Goal: Task Accomplishment & Management: Use online tool/utility

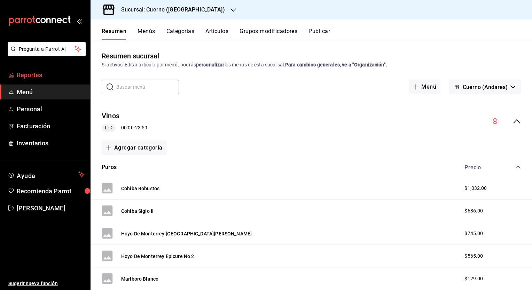
click at [35, 71] on span "Reportes" at bounding box center [51, 74] width 68 height 9
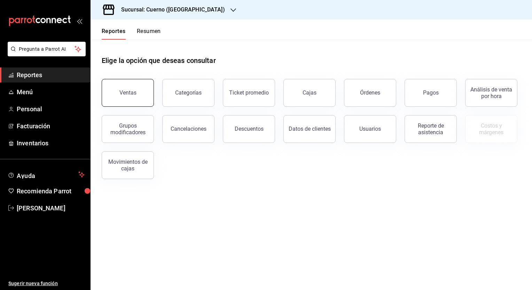
click at [127, 92] on div "Ventas" at bounding box center [127, 92] width 17 height 7
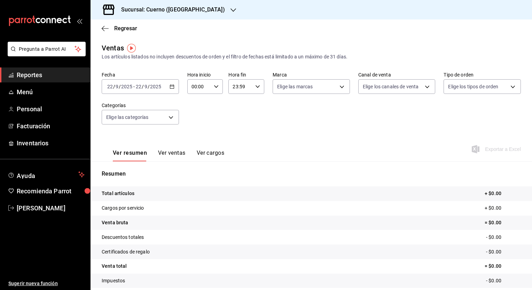
click at [172, 88] on icon "button" at bounding box center [172, 86] width 5 height 5
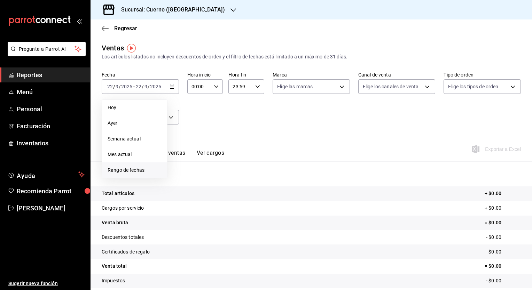
click at [128, 166] on li "Rango de fechas" at bounding box center [134, 171] width 65 height 16
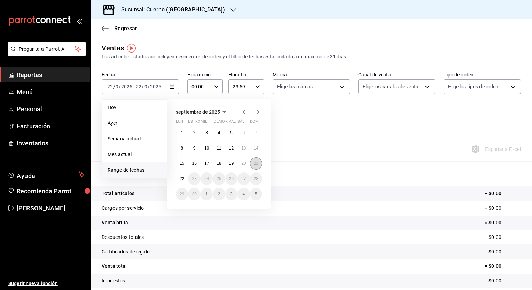
click at [255, 165] on abbr "21" at bounding box center [256, 163] width 5 height 5
click at [185, 174] on button "22" at bounding box center [182, 179] width 12 height 13
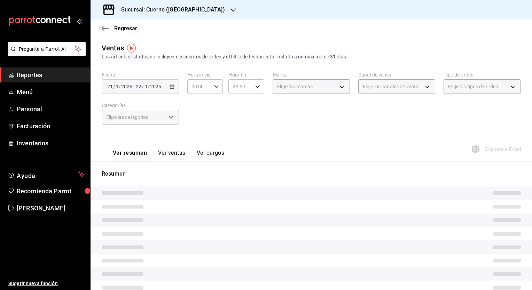
click at [237, 108] on div "Fecha [DATE] [DATE] - [DATE] [DATE] Hora inicio 00:00 Hora inicio Hora fin 23:5…" at bounding box center [311, 102] width 419 height 61
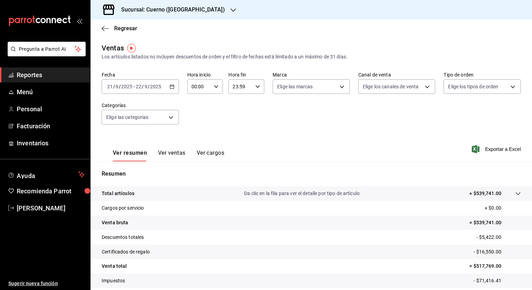
click at [214, 88] on \(Stroke\) "button" at bounding box center [216, 86] width 4 height 2
click at [198, 112] on button "05" at bounding box center [195, 113] width 15 height 14
type input "05:00"
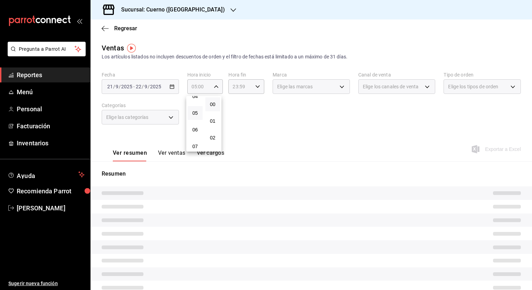
click at [275, 127] on div at bounding box center [266, 145] width 532 height 290
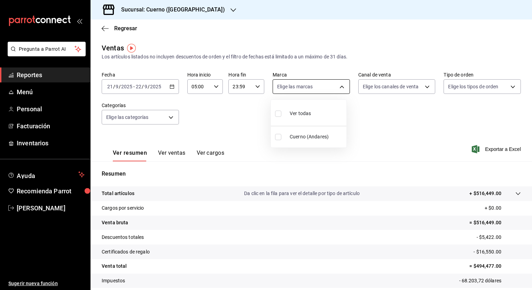
click at [340, 85] on body "Pregunta a Parrot AI Reportes Menú Personal Facturación Inventarios Ayuda Recom…" at bounding box center [266, 145] width 532 height 290
click at [309, 137] on span "Cuerno (Andares)" at bounding box center [317, 136] width 54 height 7
type input "c9e961b9-bc29-480f-a65c-324ff110f526"
checkbox input "true"
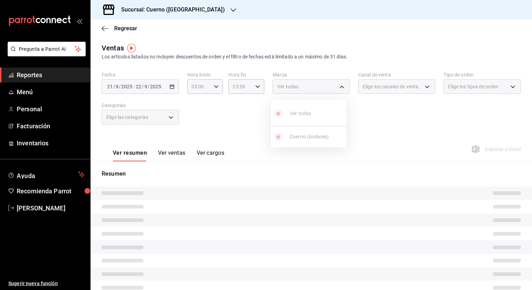
click at [370, 142] on div at bounding box center [266, 145] width 532 height 290
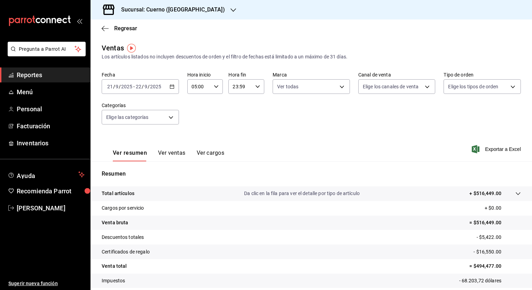
click at [370, 142] on div "Ver resumen Ver ventas Ver cargos Exportar a Excel" at bounding box center [311, 147] width 441 height 29
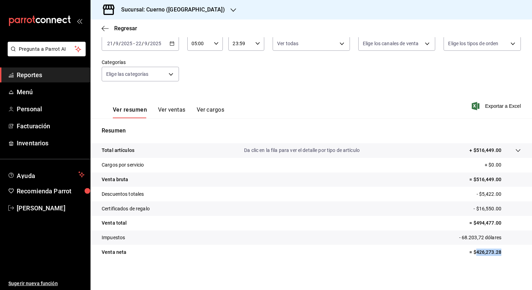
drag, startPoint x: 470, startPoint y: 253, endPoint x: 511, endPoint y: 254, distance: 41.1
click at [511, 254] on p "= $426,273.28" at bounding box center [495, 252] width 52 height 7
copy p "426,273.28"
click at [174, 42] on div "[DATE] [DATE] - [DATE] [DATE]" at bounding box center [140, 43] width 77 height 15
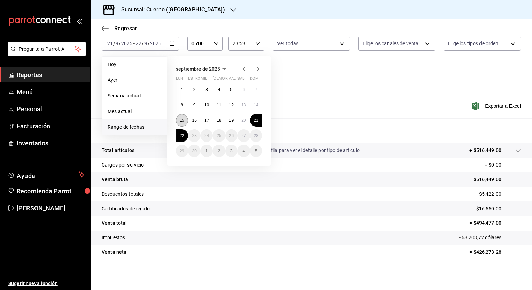
click at [185, 120] on button "15" at bounding box center [182, 120] width 12 height 13
click at [185, 140] on button "22" at bounding box center [182, 135] width 12 height 13
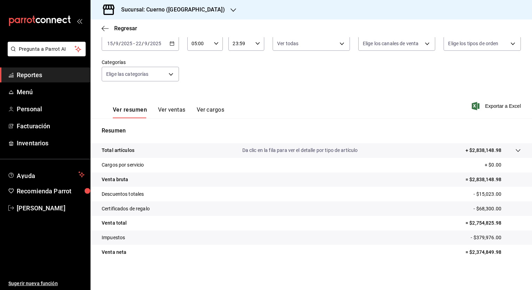
click at [216, 45] on icon "button" at bounding box center [216, 43] width 5 height 5
click at [216, 45] on div at bounding box center [266, 145] width 532 height 290
click at [252, 67] on div "Fecha [DATE] [DATE] - [DATE] [DATE] Hora inicio 05:00 Hora inicio Hora fin 23:5…" at bounding box center [311, 59] width 419 height 61
click at [486, 107] on font "Exportar a Excel" at bounding box center [503, 106] width 36 height 6
